Goal: Task Accomplishment & Management: Use online tool/utility

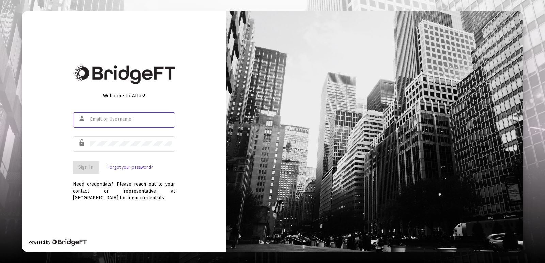
type input "[PERSON_NAME][EMAIL_ADDRESS][DOMAIN_NAME]"
click at [89, 161] on button "Sign In" at bounding box center [86, 168] width 26 height 14
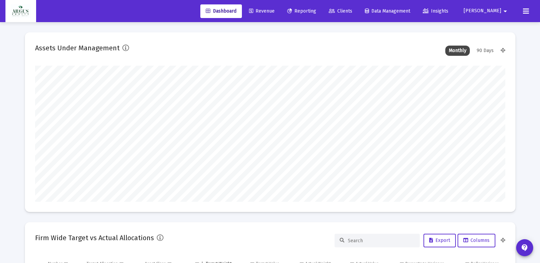
type input "[DATE]"
click at [274, 11] on span "Revenue" at bounding box center [262, 11] width 26 height 6
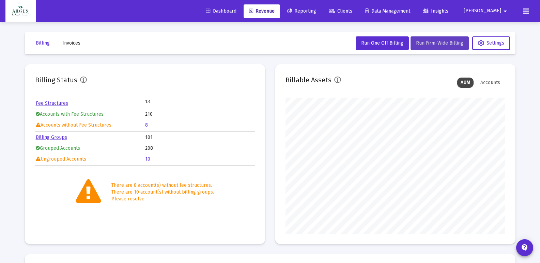
click at [439, 46] on span "Run Firm-Wide Billing" at bounding box center [439, 43] width 47 height 6
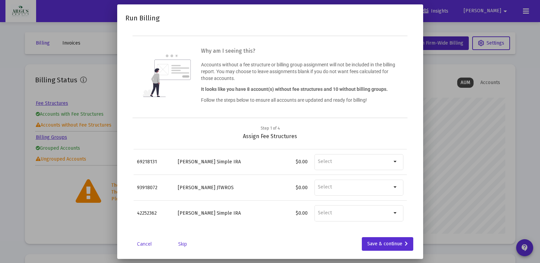
scroll to position [24, 0]
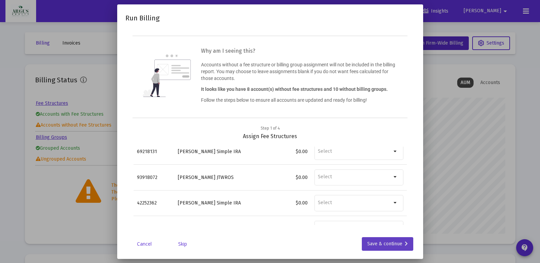
click at [379, 245] on div "Save & continue" at bounding box center [387, 244] width 41 height 14
click at [389, 240] on div "Save & continue" at bounding box center [387, 244] width 41 height 14
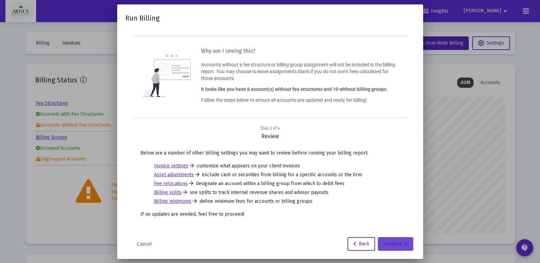
click at [399, 240] on div "Continue" at bounding box center [395, 244] width 25 height 14
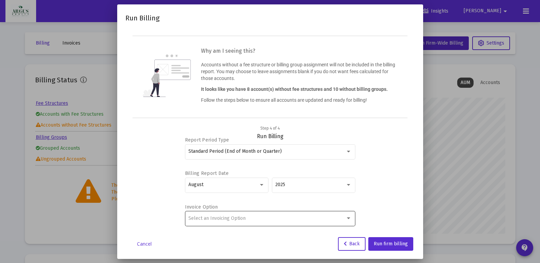
click at [229, 216] on span "Select an Invoicing Option" at bounding box center [216, 219] width 57 height 6
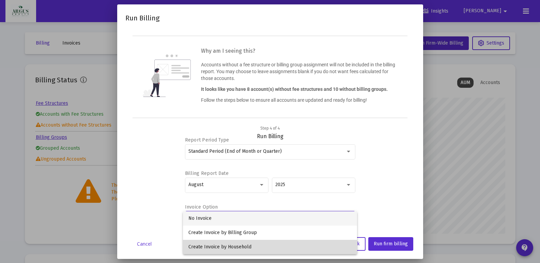
click at [219, 243] on span "Create Invoice by Household" at bounding box center [269, 247] width 163 height 14
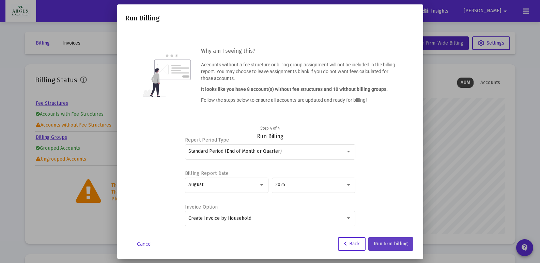
click at [397, 248] on button "Run firm billing" at bounding box center [390, 244] width 45 height 14
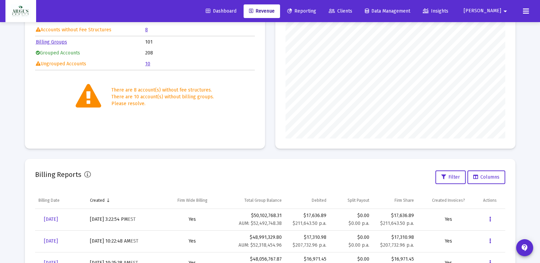
scroll to position [109, 0]
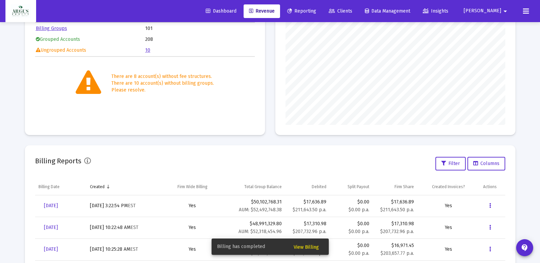
click at [310, 248] on span "View Billing" at bounding box center [306, 248] width 25 height 6
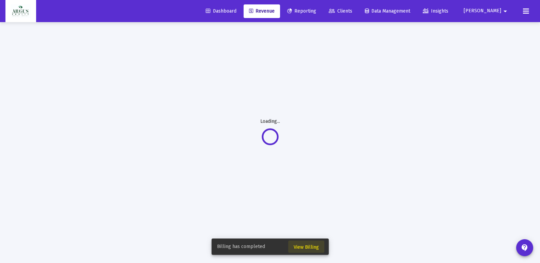
scroll to position [22, 0]
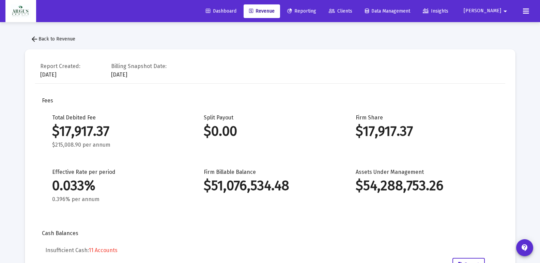
click at [274, 8] on span "Revenue" at bounding box center [262, 11] width 26 height 6
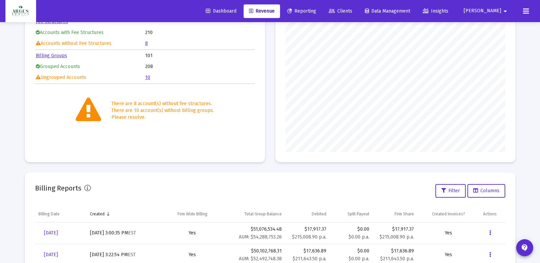
scroll to position [95, 0]
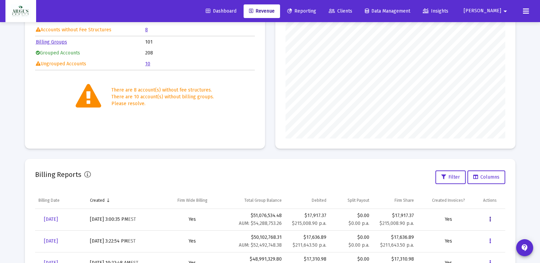
click at [492, 218] on button "Data grid" at bounding box center [490, 220] width 14 height 14
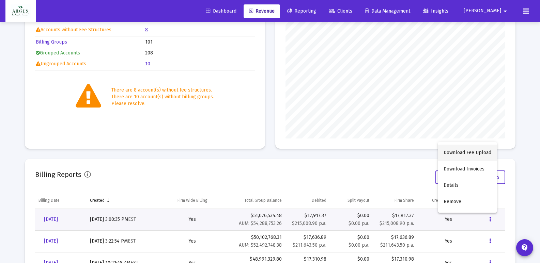
click at [458, 154] on button "Download Fee Upload" at bounding box center [467, 153] width 59 height 16
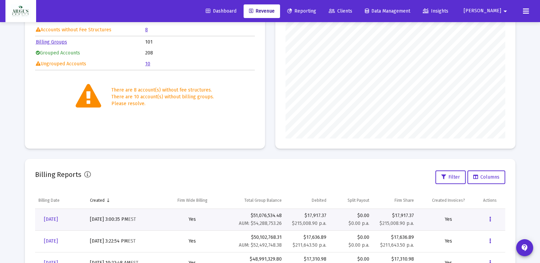
click at [375, 0] on html "Dashboard Revenue Reporting Clients Data Management Insights [PERSON_NAME] Inte…" at bounding box center [270, 36] width 540 height 263
